Goal: Information Seeking & Learning: Learn about a topic

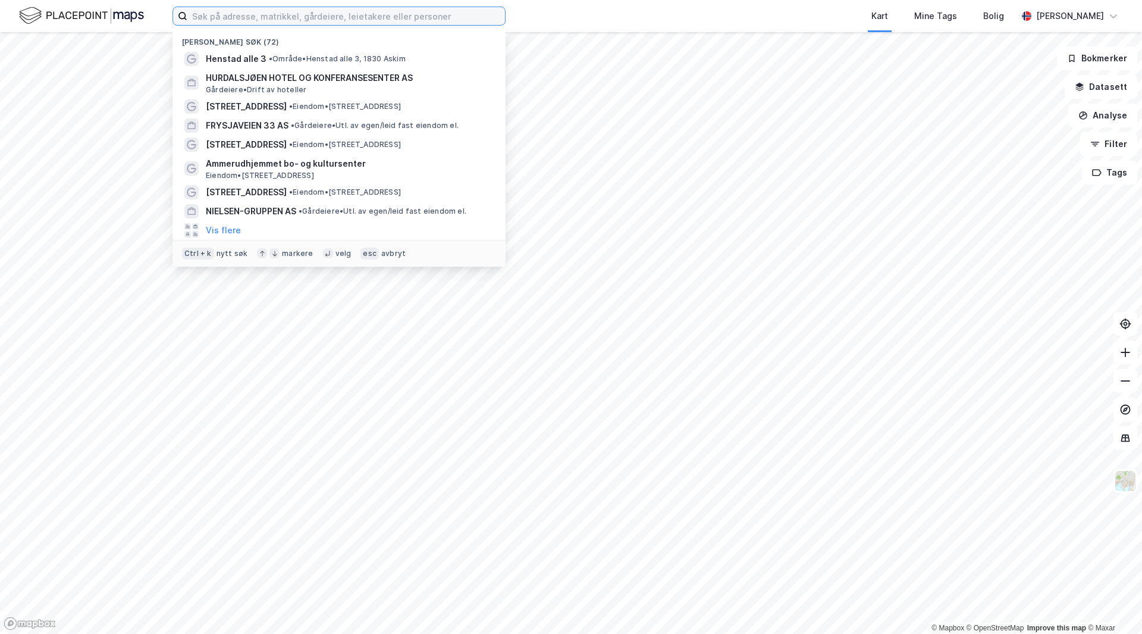
click at [231, 20] on input at bounding box center [346, 16] width 318 height 18
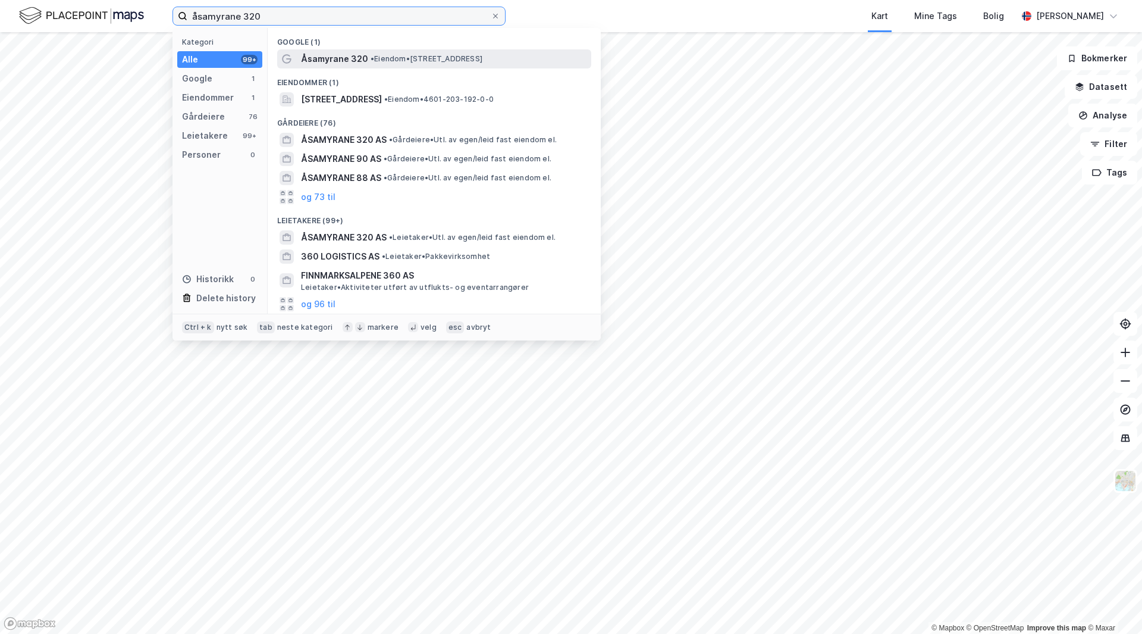
type input "åsamyrane 320"
click at [332, 56] on span "Åsamyrane 320" at bounding box center [334, 59] width 67 height 14
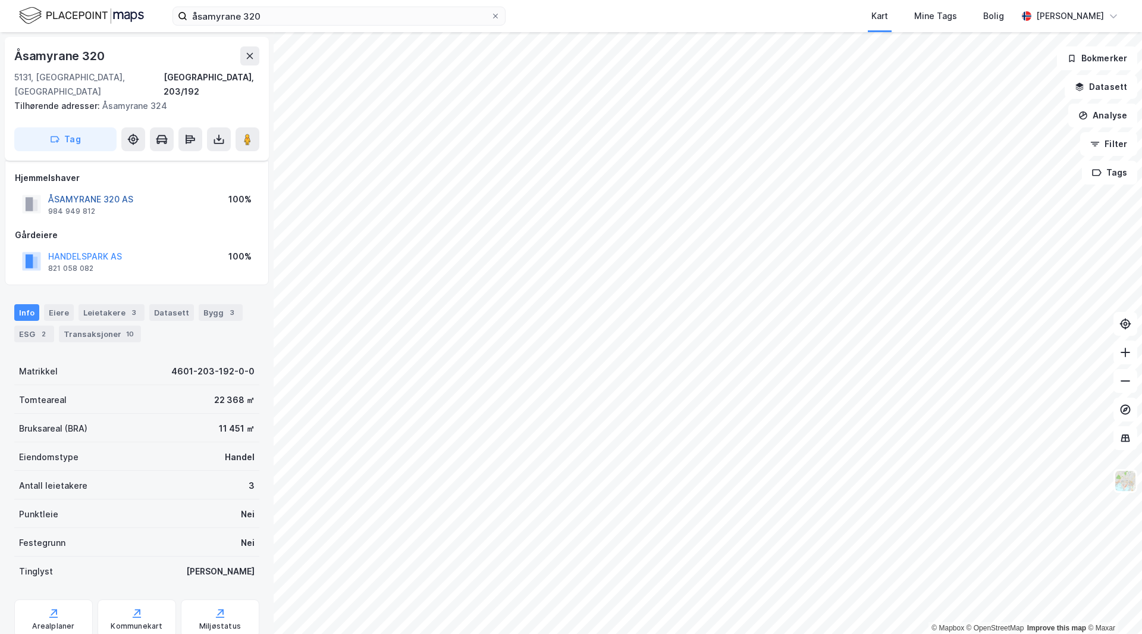
scroll to position [29, 0]
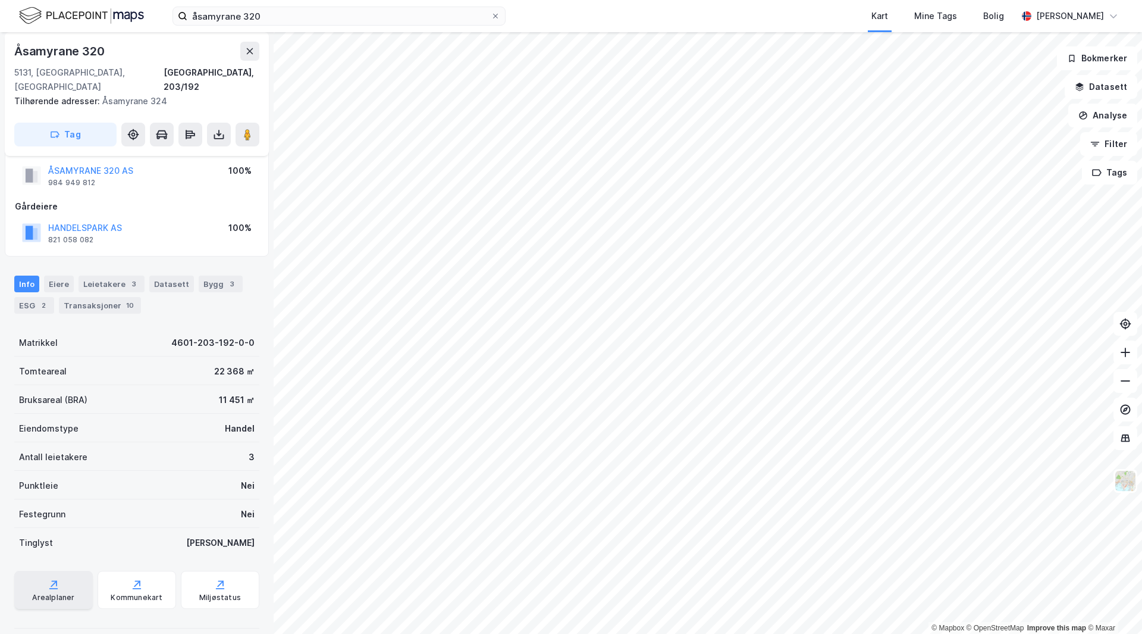
click at [55, 578] on icon at bounding box center [54, 584] width 12 height 12
click at [168, 275] on div "Datasett" at bounding box center [171, 283] width 45 height 17
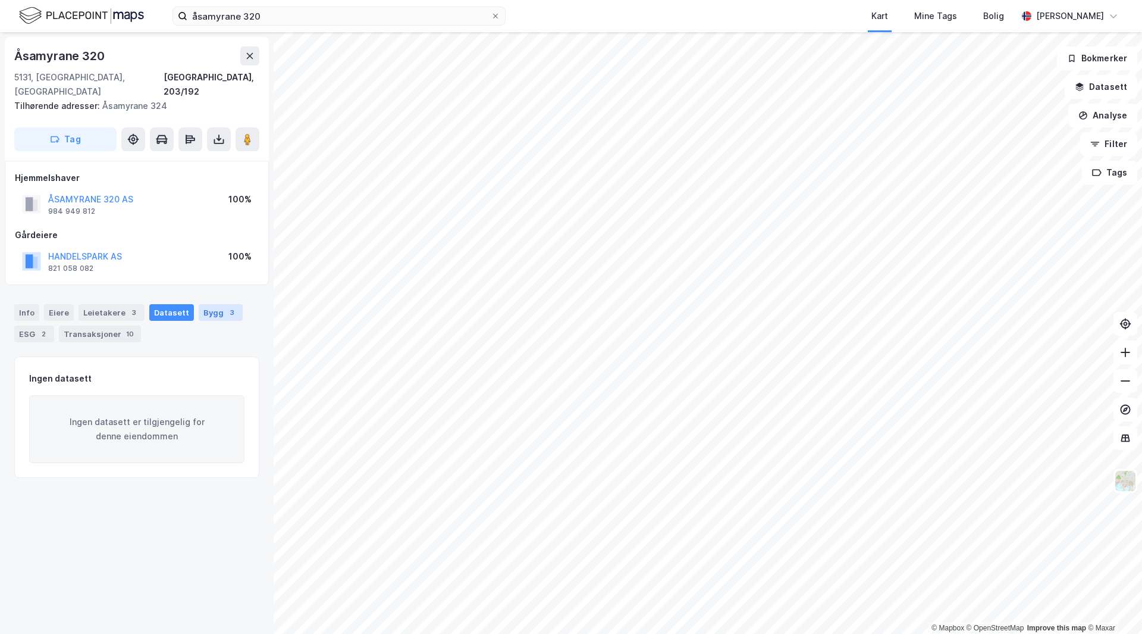
click at [209, 304] on div "Bygg 3" at bounding box center [221, 312] width 44 height 17
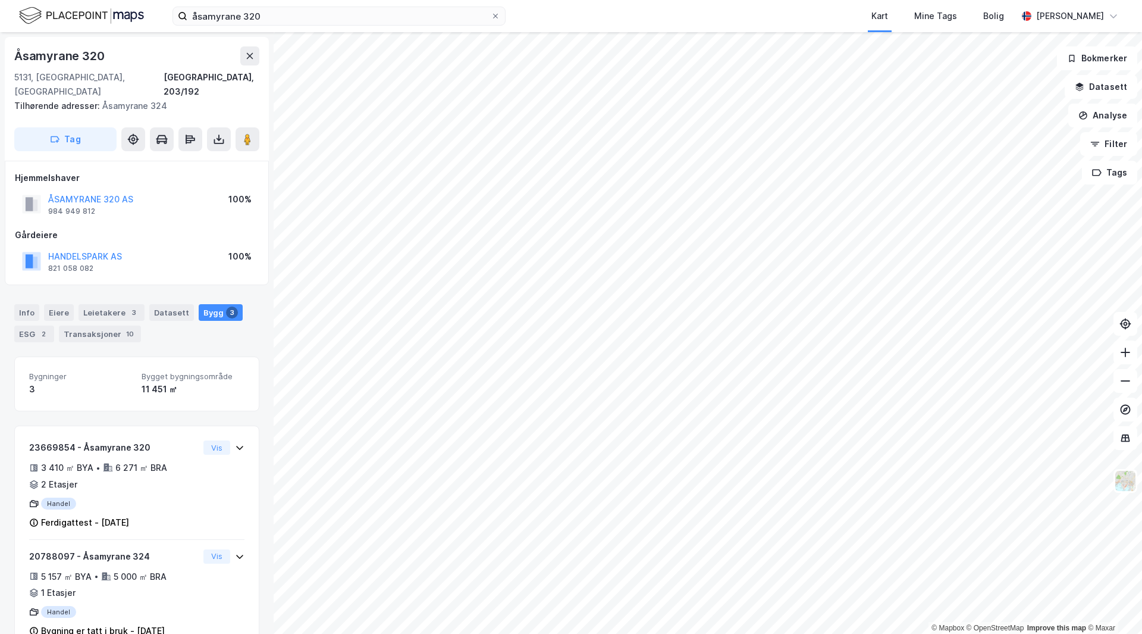
scroll to position [59, 0]
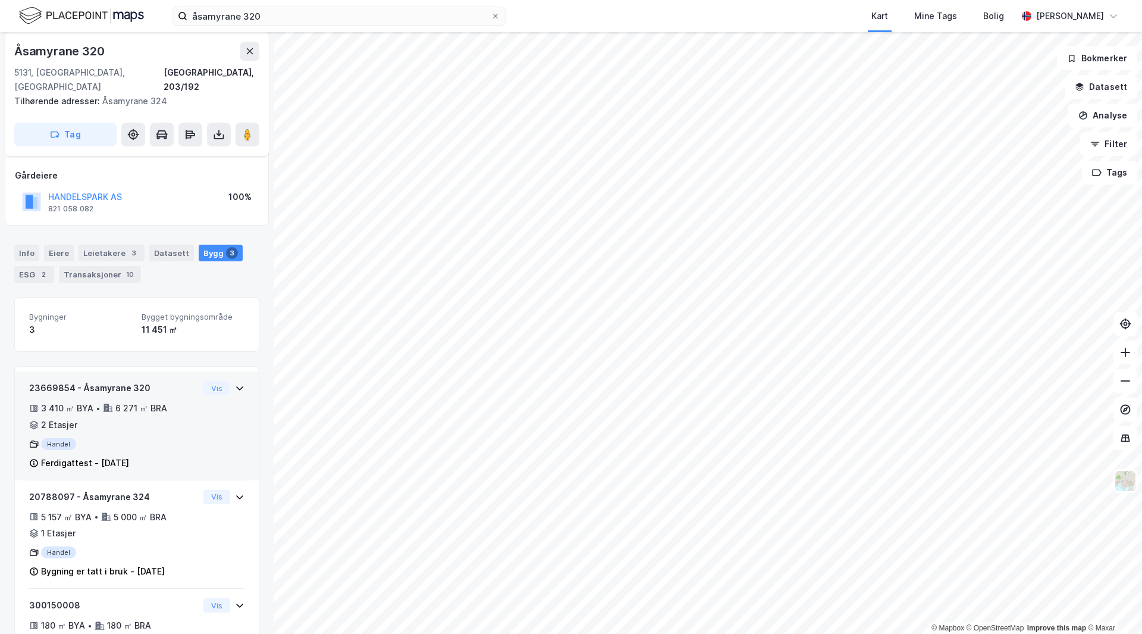
click at [51, 438] on div "Handel" at bounding box center [114, 444] width 170 height 12
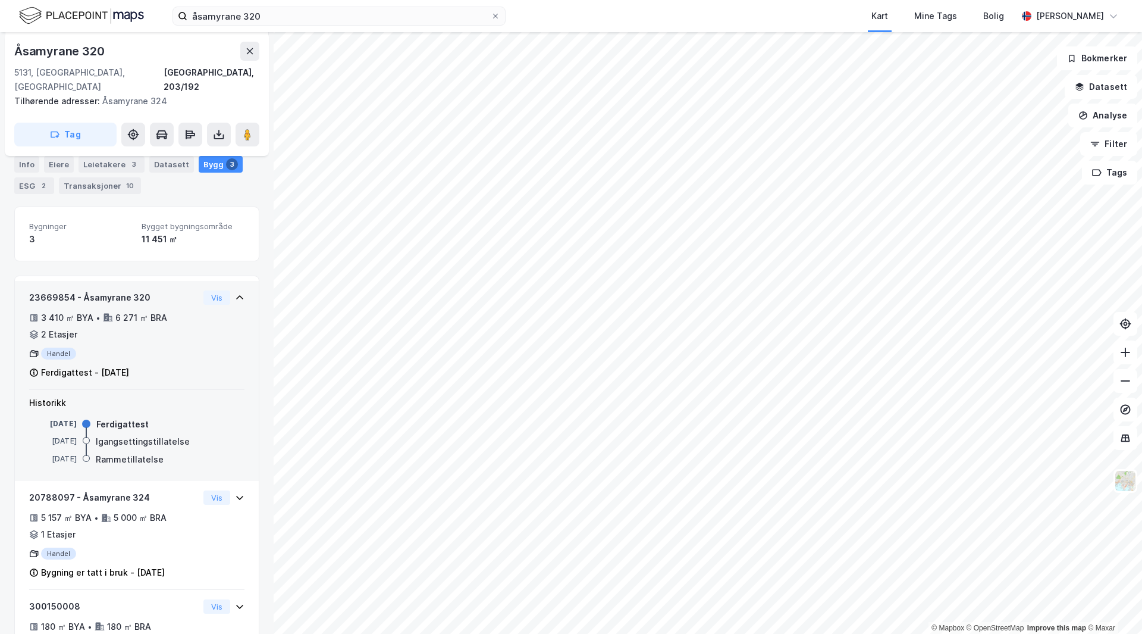
scroll to position [178, 0]
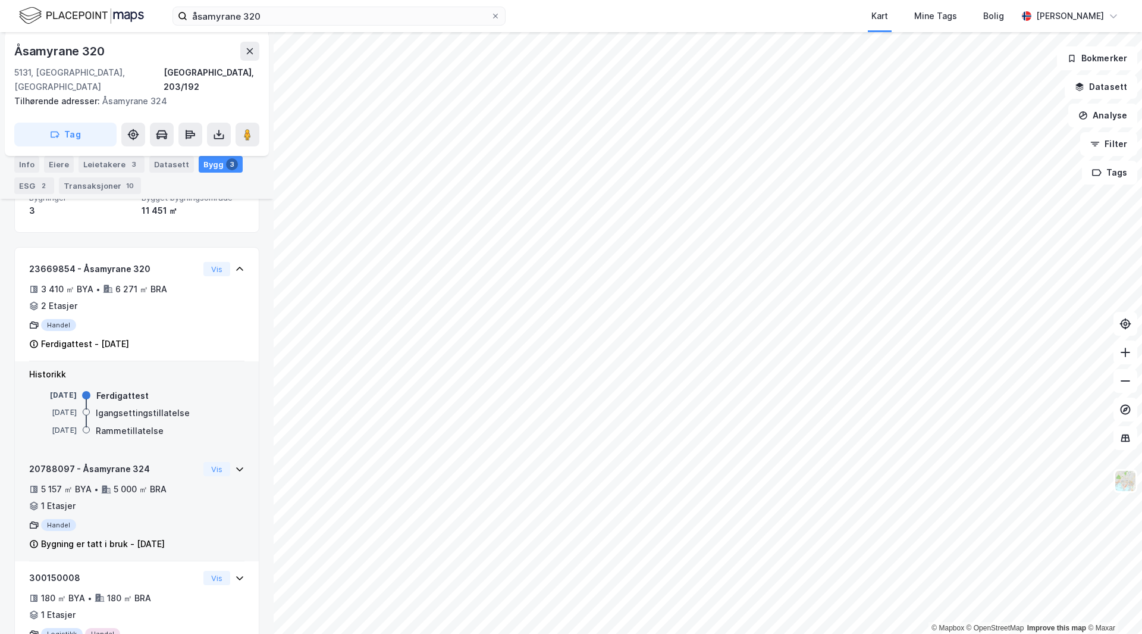
click at [57, 519] on div "Handel" at bounding box center [114, 525] width 170 height 12
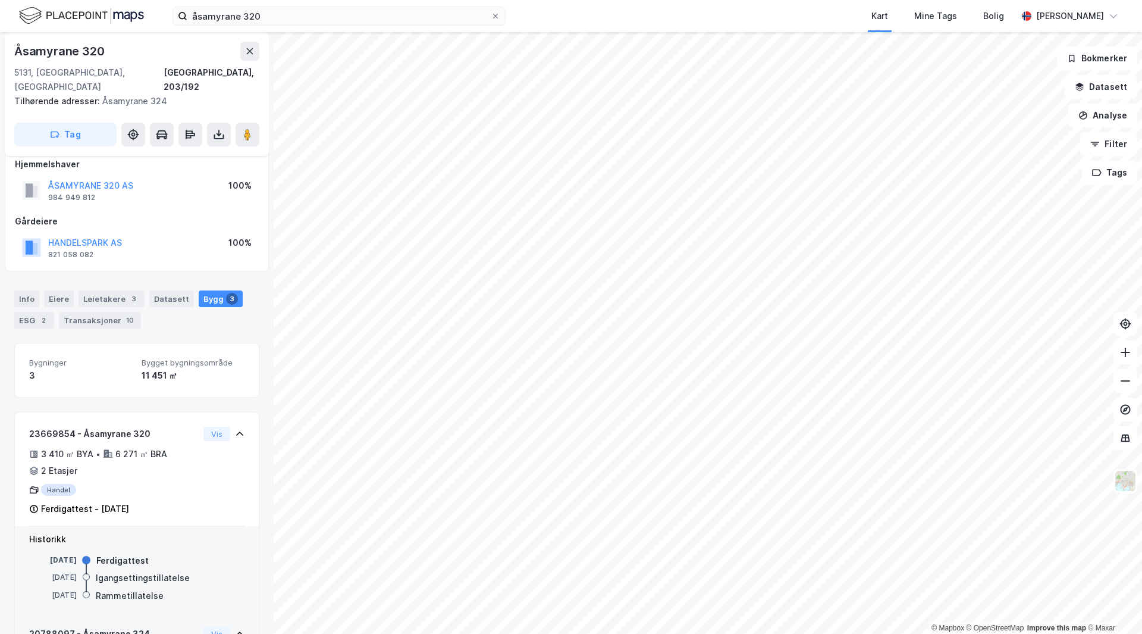
scroll to position [0, 0]
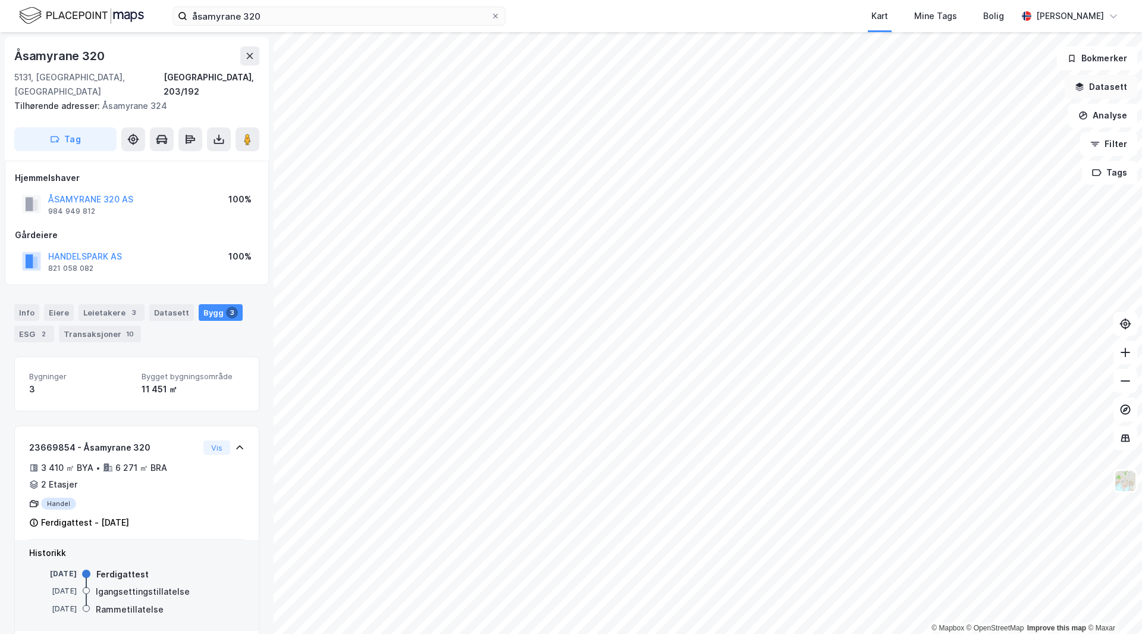
click at [1105, 89] on button "Datasett" at bounding box center [1101, 87] width 73 height 24
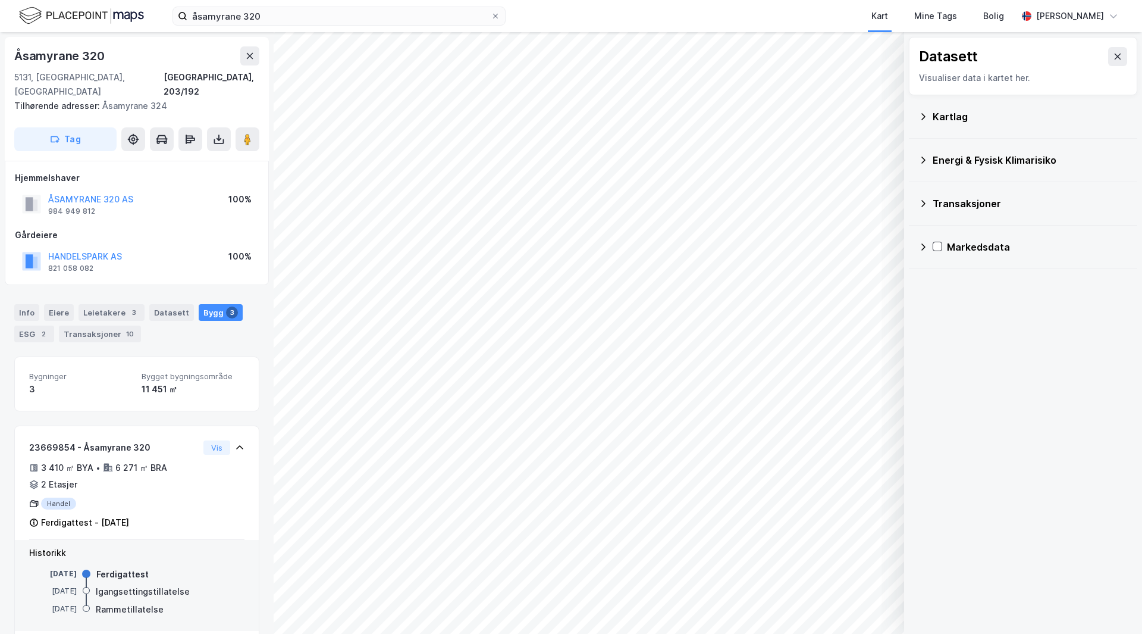
click at [925, 115] on icon at bounding box center [924, 117] width 10 height 10
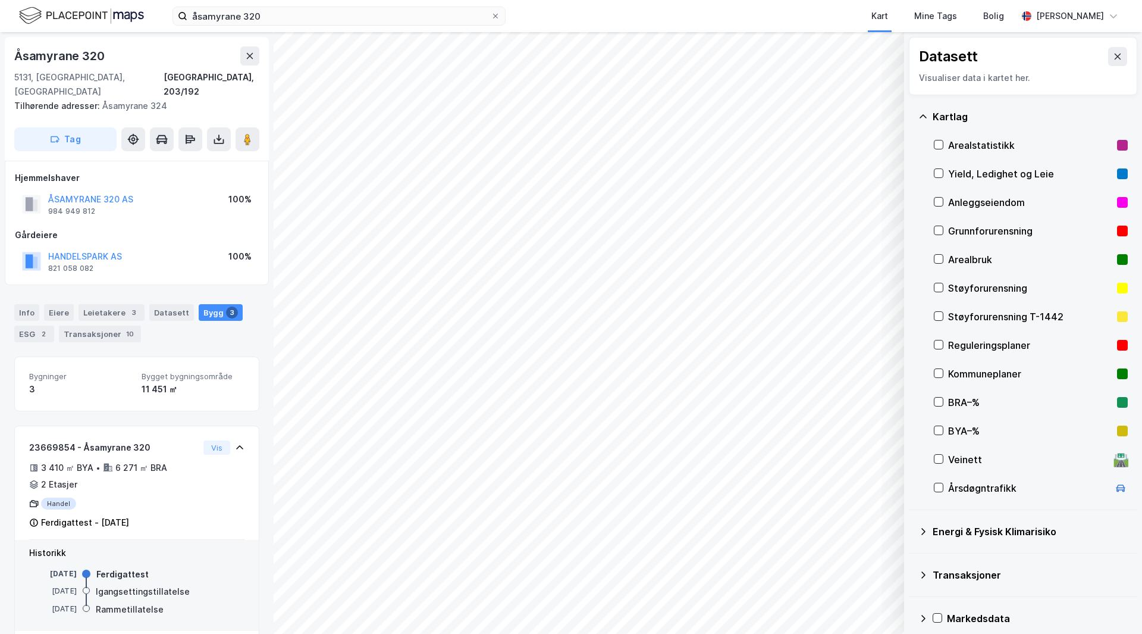
scroll to position [11, 0]
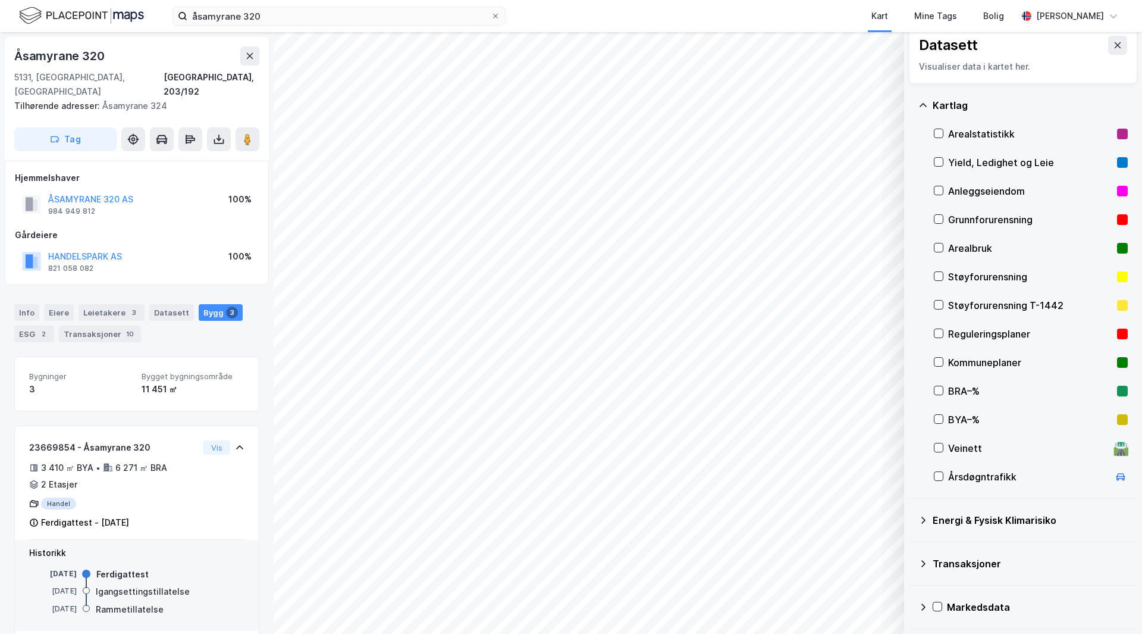
click at [975, 334] on div "Reguleringsplaner" at bounding box center [1030, 334] width 164 height 14
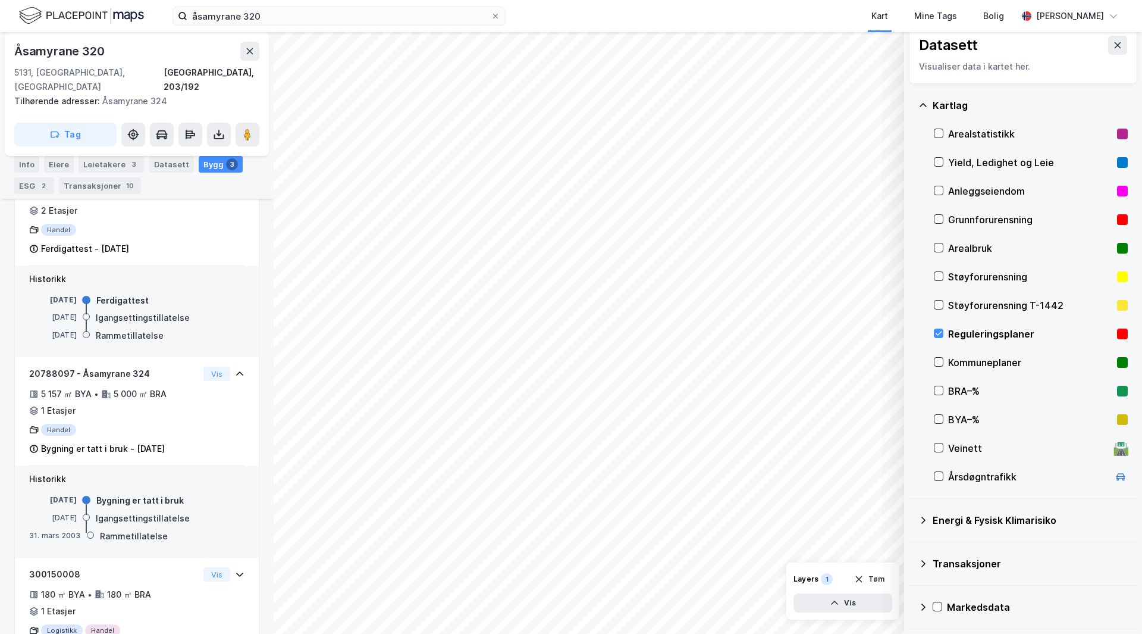
scroll to position [311, 0]
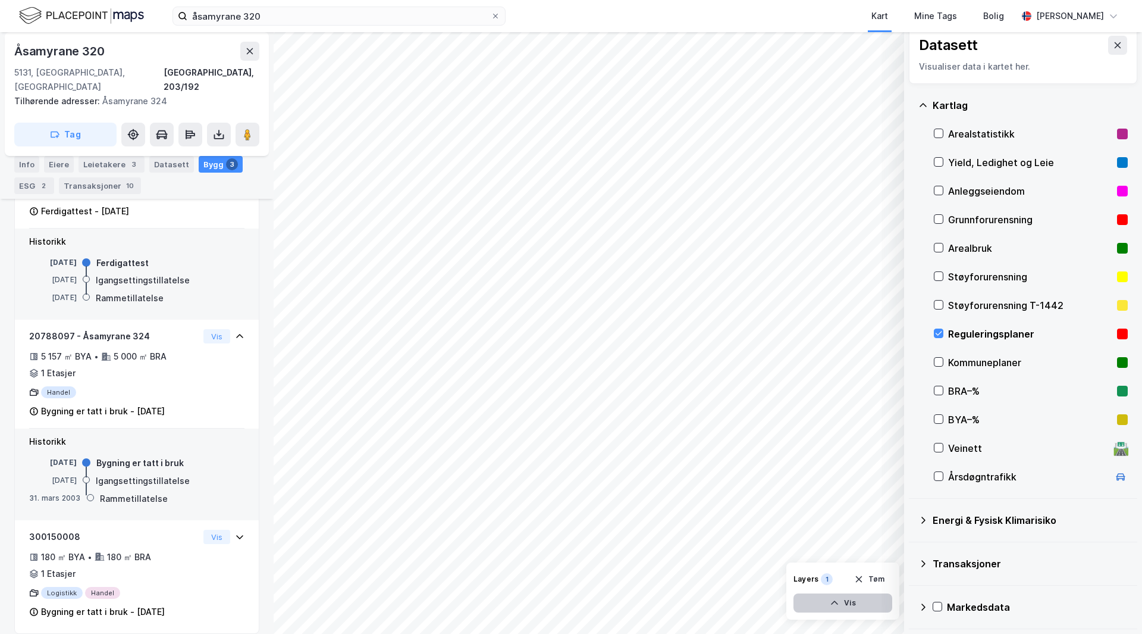
click at [839, 601] on icon "button" at bounding box center [835, 603] width 10 height 10
click at [782, 579] on div "Reguleringsplaner" at bounding box center [787, 581] width 67 height 10
click at [837, 572] on icon at bounding box center [838, 577] width 10 height 10
click at [761, 548] on div "1" at bounding box center [762, 550] width 12 height 12
